Goal: Find specific page/section

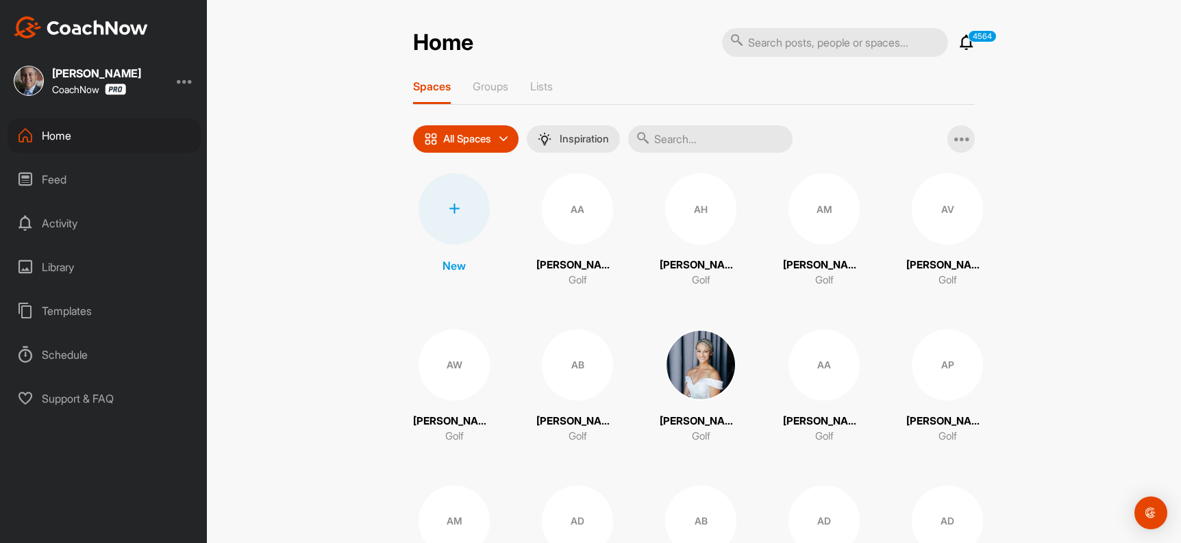
click at [675, 135] on input "text" at bounding box center [710, 138] width 164 height 27
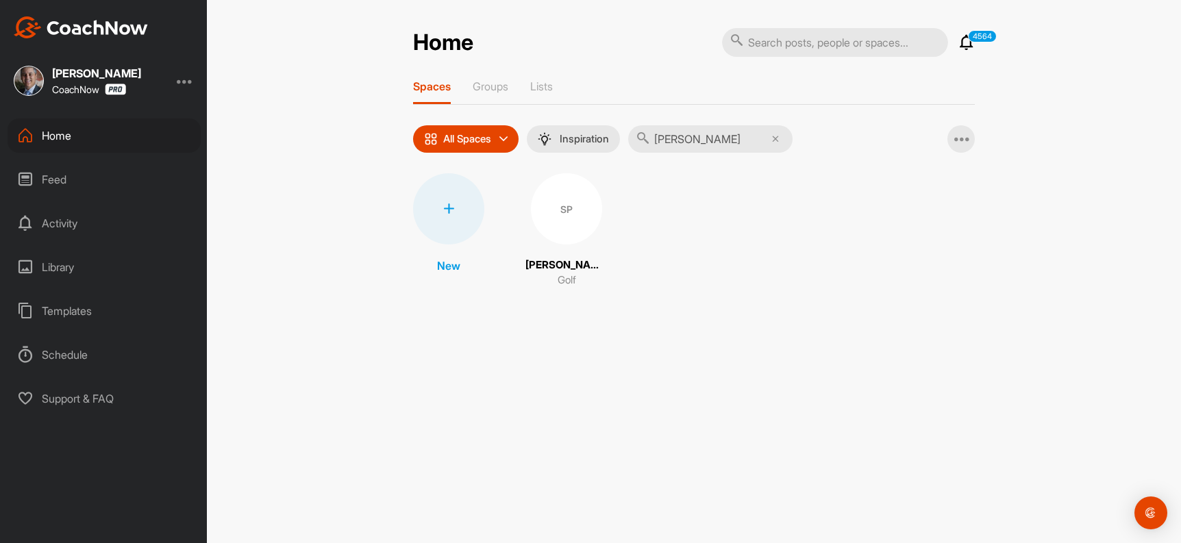
type input "[PERSON_NAME]"
click at [576, 219] on div "SP" at bounding box center [566, 208] width 71 height 71
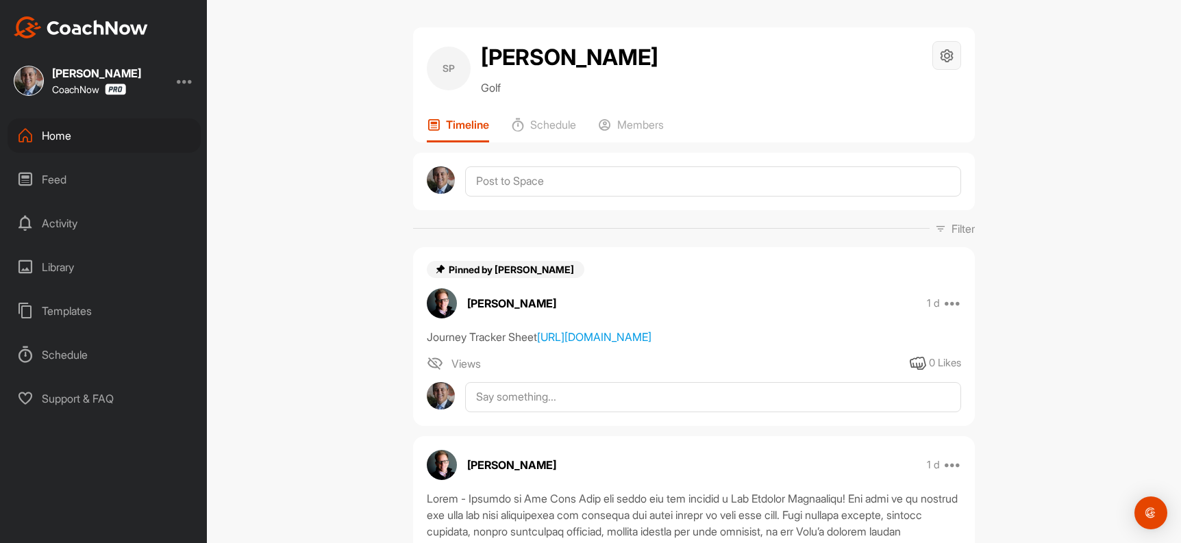
click at [950, 57] on div at bounding box center [946, 55] width 29 height 29
click at [909, 90] on li "Space Settings" at bounding box center [906, 95] width 112 height 44
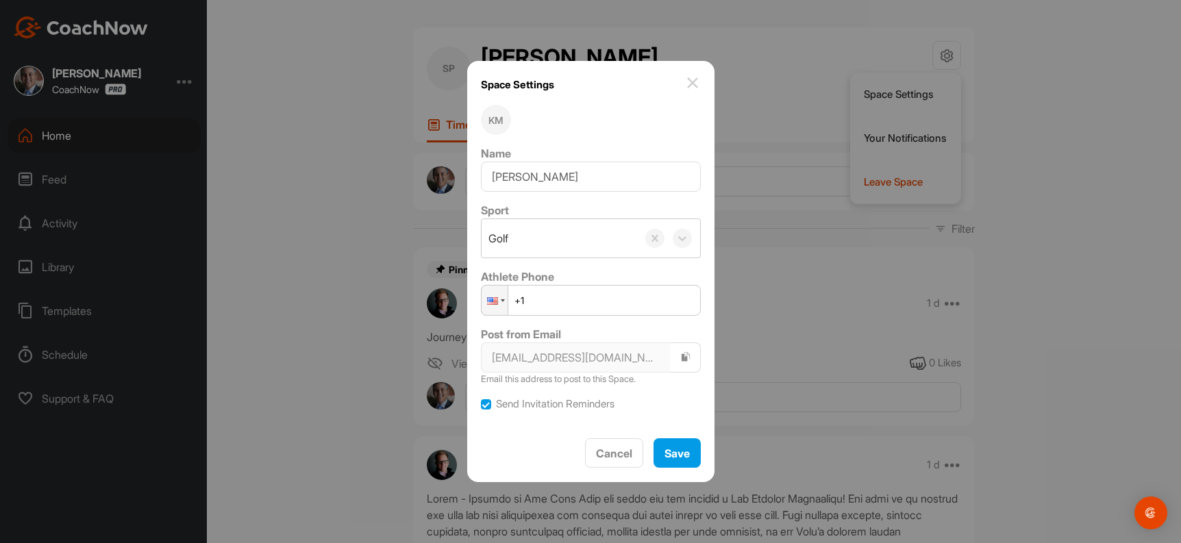
click at [684, 84] on img at bounding box center [692, 83] width 16 height 16
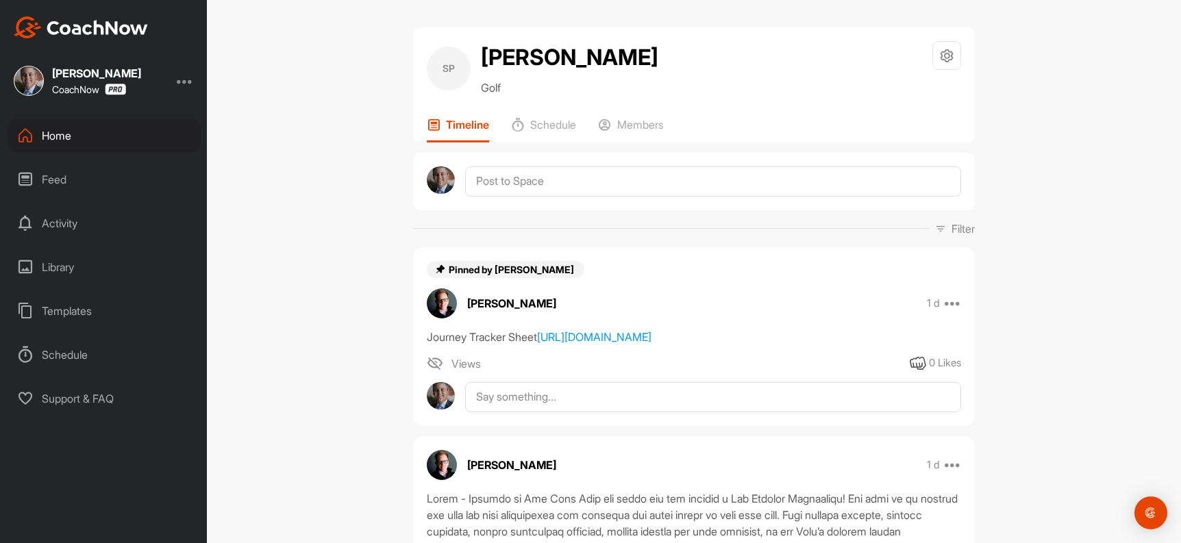
click at [447, 68] on div "SP" at bounding box center [449, 69] width 44 height 44
click at [932, 55] on div at bounding box center [946, 55] width 29 height 29
click at [906, 130] on li "Your Notifications" at bounding box center [906, 138] width 112 height 44
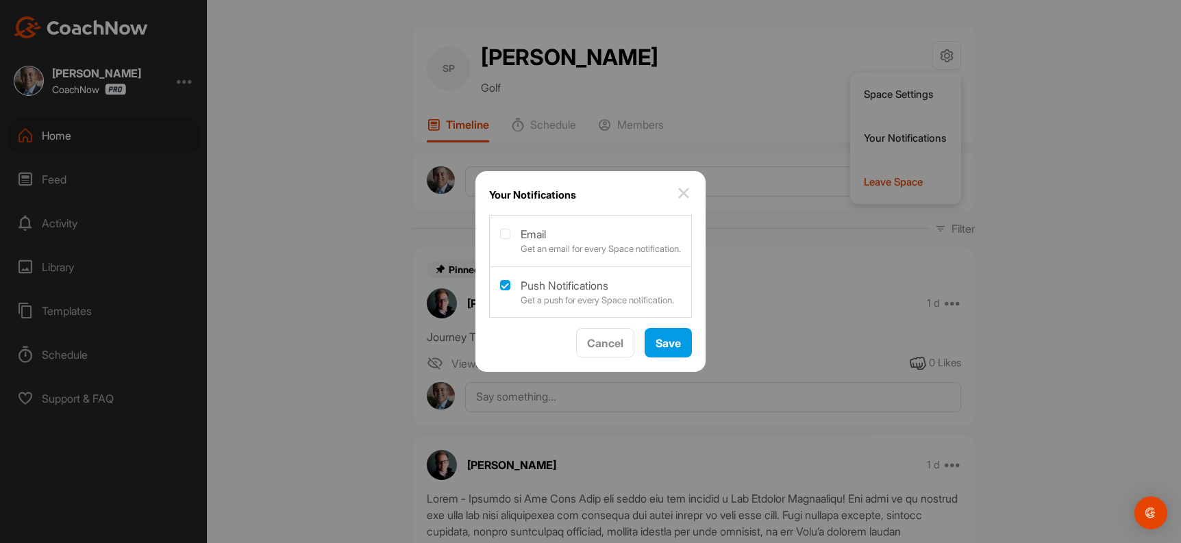
click at [692, 194] on img at bounding box center [683, 193] width 16 height 16
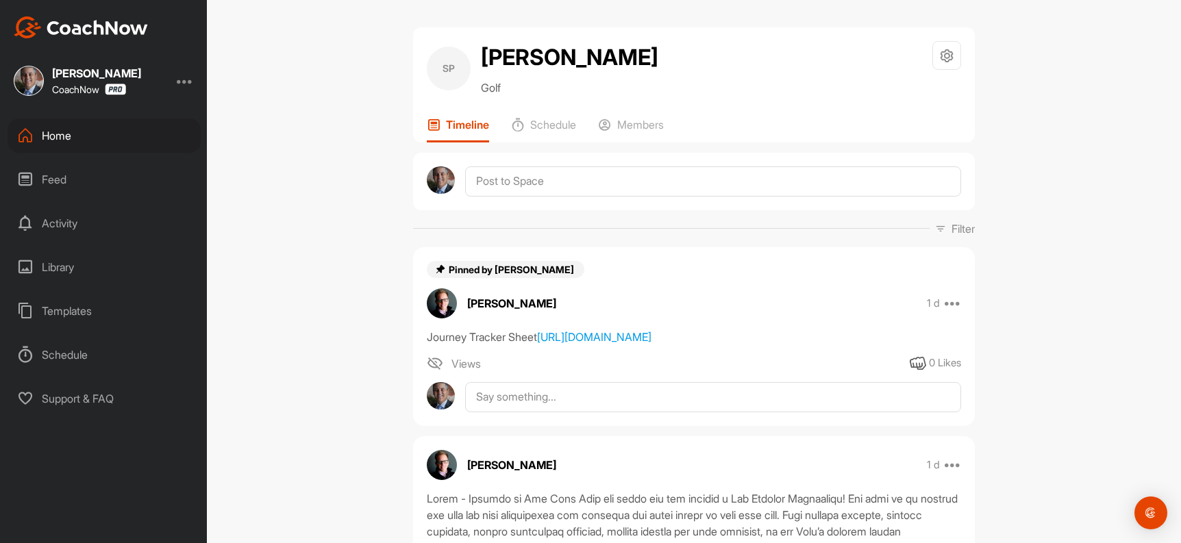
click at [567, 58] on h2 "[PERSON_NAME]" at bounding box center [569, 57] width 177 height 33
click at [939, 51] on icon at bounding box center [947, 56] width 16 height 16
click at [919, 92] on li "Space Settings" at bounding box center [906, 95] width 112 height 44
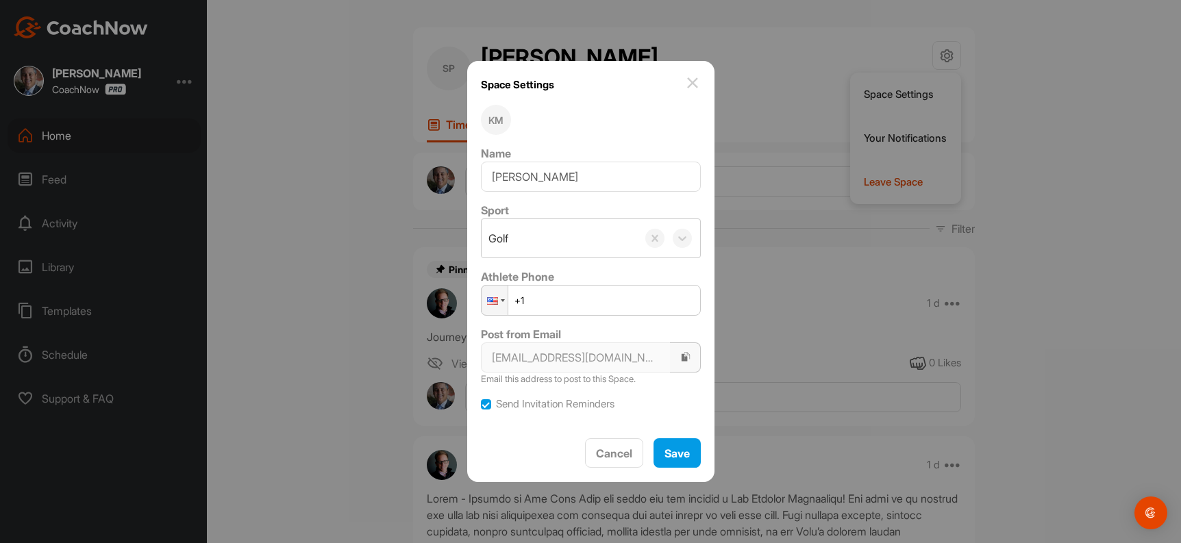
click at [672, 357] on button "button" at bounding box center [685, 357] width 31 height 30
click at [688, 80] on img at bounding box center [692, 83] width 16 height 16
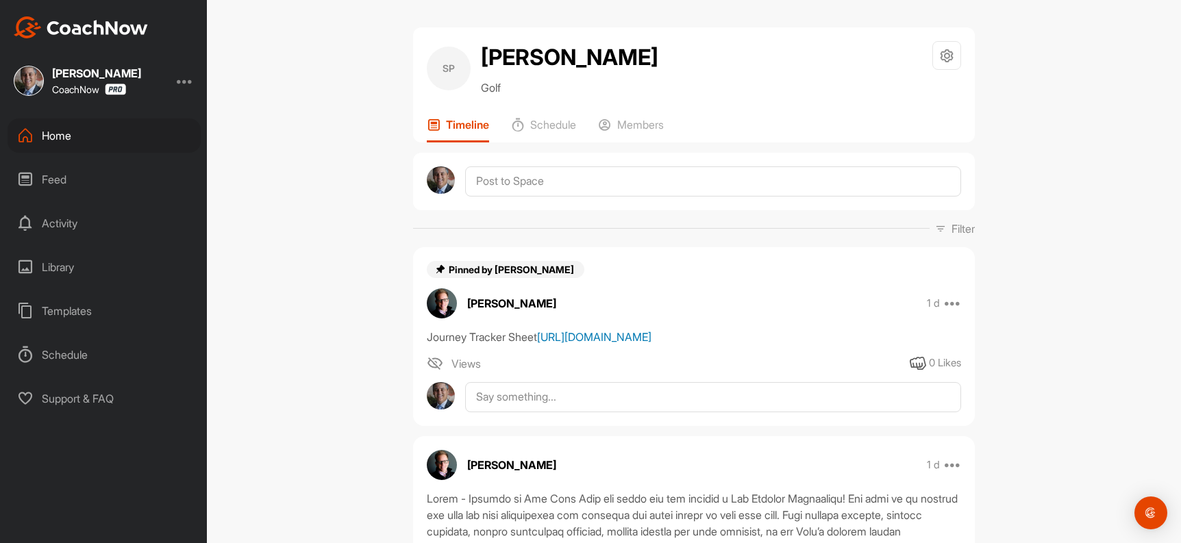
click at [601, 344] on link "[URL][DOMAIN_NAME]" at bounding box center [594, 337] width 114 height 14
